Goal: Find specific page/section: Find specific page/section

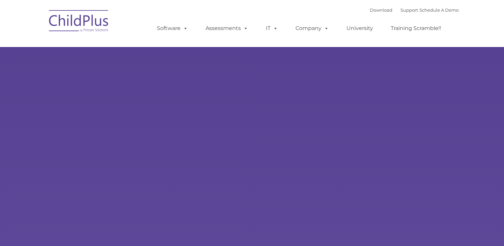
select select "MEDIUM"
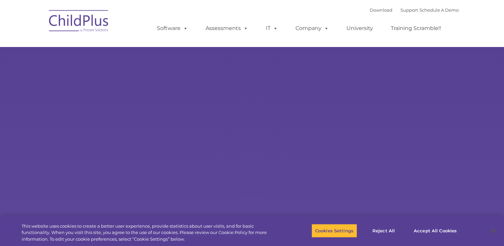
type input ""
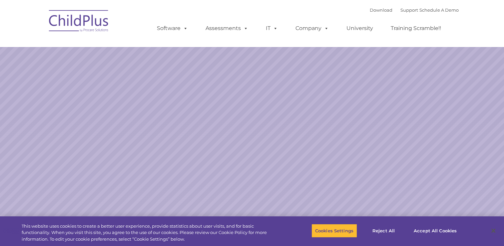
select select "MEDIUM"
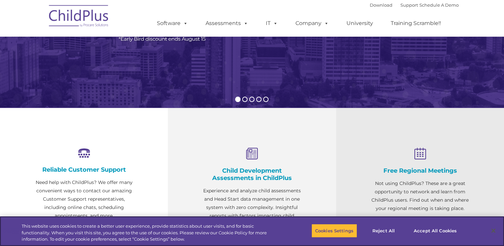
scroll to position [137, 0]
